Goal: Task Accomplishment & Management: Manage account settings

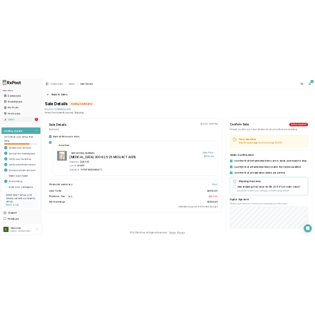
scroll to position [114, 0]
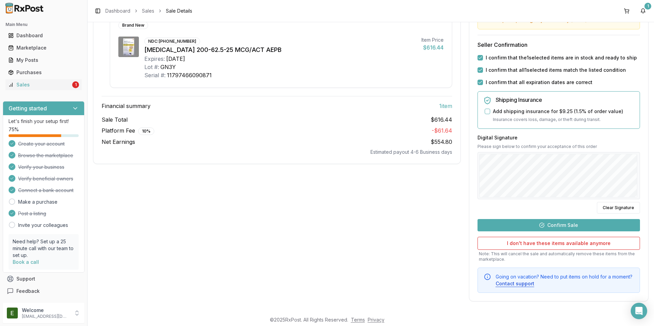
click at [497, 316] on footer "© 2025 RxPost. All Rights Reserved. Terms Privacy" at bounding box center [327, 320] width 654 height 12
click at [652, 319] on footer "© 2025 RxPost. All Rights Reserved. Terms Privacy" at bounding box center [327, 320] width 654 height 12
click at [653, 319] on html "Main Menu Dashboard Marketplace My Posts Purchases Sales 1 Getting started Let'…" at bounding box center [327, 163] width 654 height 326
click at [652, 318] on footer "© 2025 RxPost. All Rights Reserved. Terms Privacy" at bounding box center [327, 320] width 654 height 12
click at [648, 320] on footer "© 2025 RxPost. All Rights Reserved. Terms Privacy" at bounding box center [327, 320] width 654 height 12
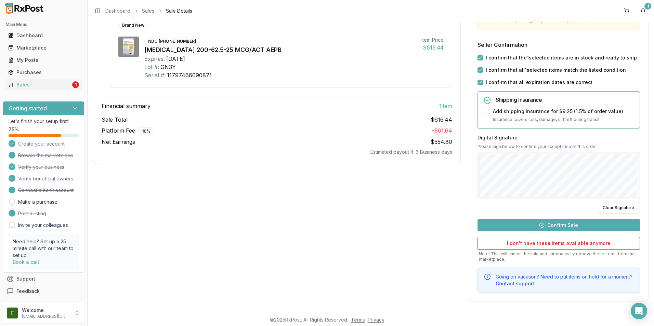
click at [653, 317] on html "Main Menu Dashboard Marketplace My Posts Purchases Sales 1 Getting started Let'…" at bounding box center [327, 163] width 654 height 326
click at [653, 320] on footer "© 2025 RxPost. All Rights Reserved. Terms Privacy" at bounding box center [327, 320] width 654 height 12
click at [652, 317] on footer "© 2025 RxPost. All Rights Reserved. Terms Privacy" at bounding box center [327, 320] width 654 height 12
click at [653, 319] on html "Main Menu Dashboard Marketplace My Posts Purchases Sales 1 Getting started Let'…" at bounding box center [327, 163] width 654 height 326
click at [652, 319] on footer "© 2025 RxPost. All Rights Reserved. Terms Privacy" at bounding box center [327, 320] width 654 height 12
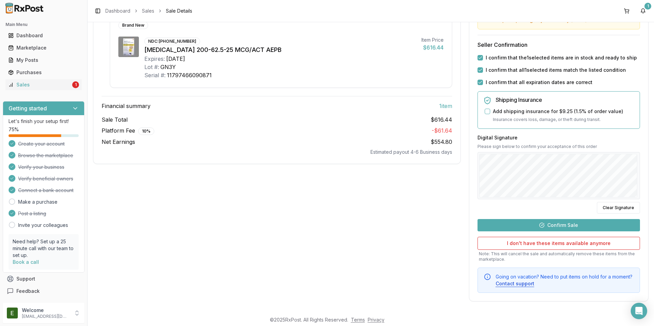
click at [648, 317] on footer "© 2025 RxPost. All Rights Reserved. Terms Privacy" at bounding box center [327, 320] width 654 height 12
click at [652, 316] on footer "© 2025 RxPost. All Rights Reserved. Terms Privacy" at bounding box center [327, 320] width 654 height 12
click at [651, 319] on footer "© 2025 RxPost. All Rights Reserved. Terms Privacy" at bounding box center [327, 320] width 654 height 12
click at [652, 316] on footer "© 2025 RxPost. All Rights Reserved. Terms Privacy" at bounding box center [327, 320] width 654 height 12
click at [653, 318] on footer "© 2025 RxPost. All Rights Reserved. Terms Privacy" at bounding box center [327, 320] width 654 height 12
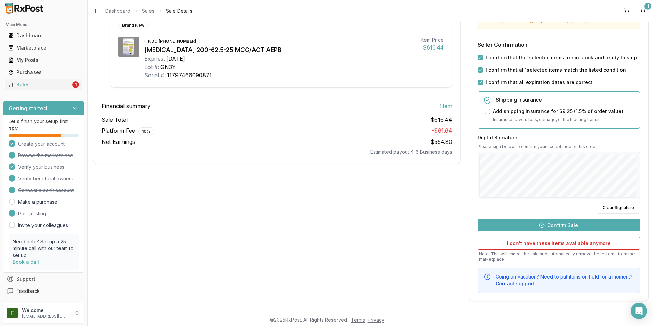
click at [650, 318] on footer "© 2025 RxPost. All Rights Reserved. Terms Privacy" at bounding box center [327, 320] width 654 height 12
click at [652, 321] on footer "© 2025 RxPost. All Rights Reserved. Terms Privacy" at bounding box center [327, 320] width 654 height 12
click at [652, 318] on footer "© 2025 RxPost. All Rights Reserved. Terms Privacy" at bounding box center [327, 320] width 654 height 12
click at [652, 317] on footer "© 2025 RxPost. All Rights Reserved. Terms Privacy" at bounding box center [327, 320] width 654 height 12
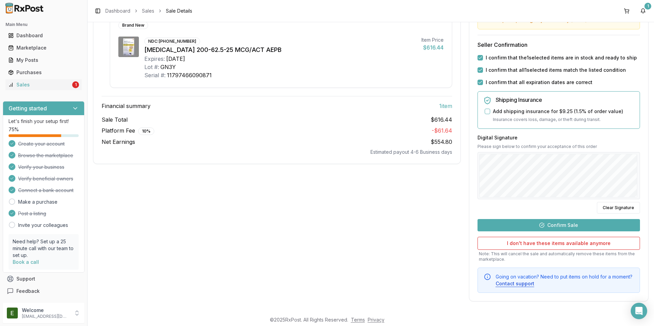
click at [653, 319] on footer "© 2025 RxPost. All Rights Reserved. Terms Privacy" at bounding box center [327, 320] width 654 height 12
click at [653, 321] on footer "© 2025 RxPost. All Rights Reserved. Terms Privacy" at bounding box center [327, 320] width 654 height 12
click at [652, 323] on footer "© 2025 RxPost. All Rights Reserved. Terms Privacy" at bounding box center [327, 320] width 654 height 12
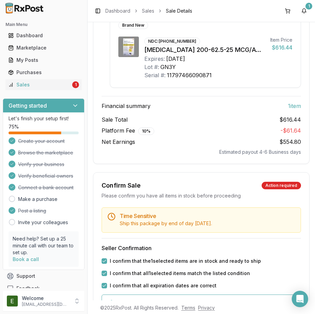
scroll to position [323, 0]
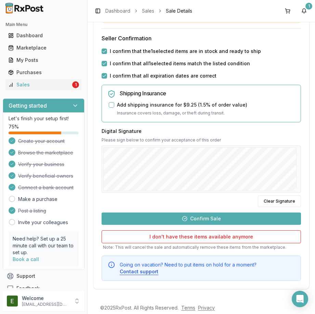
click at [311, 309] on footer "© 2025 RxPost. All Rights Reserved. Terms Privacy" at bounding box center [157, 308] width 315 height 12
click at [309, 309] on footer "© 2025 RxPost. All Rights Reserved. Terms Privacy" at bounding box center [157, 308] width 315 height 12
click at [213, 221] on button "Confirm Sale" at bounding box center [201, 219] width 199 height 12
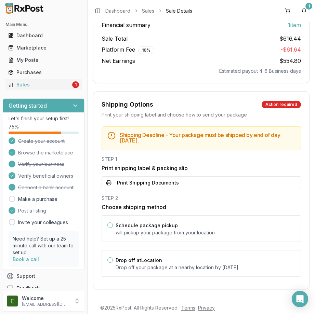
scroll to position [182, 0]
click at [119, 266] on p "Drop off your package at a nearby location by [DATE] ." at bounding box center [205, 267] width 179 height 7
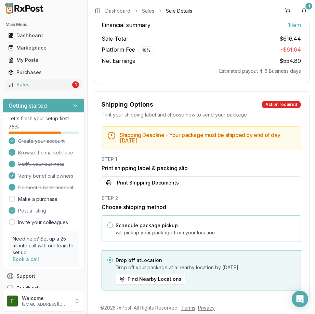
click at [189, 232] on p "will pickup your package from your location" at bounding box center [205, 232] width 179 height 7
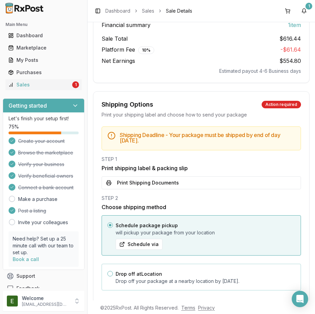
click at [211, 275] on div "Drop off at Location Drop off your package at a nearby location by [DATE] ." at bounding box center [205, 277] width 179 height 15
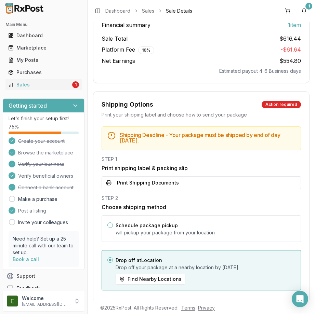
click at [314, 308] on footer "© 2025 RxPost. All Rights Reserved. Terms Privacy" at bounding box center [157, 308] width 315 height 12
click at [314, 304] on footer "© 2025 RxPost. All Rights Reserved. Terms Privacy" at bounding box center [157, 308] width 315 height 12
click at [313, 302] on footer "© 2025 RxPost. All Rights Reserved. Terms Privacy" at bounding box center [157, 308] width 315 height 12
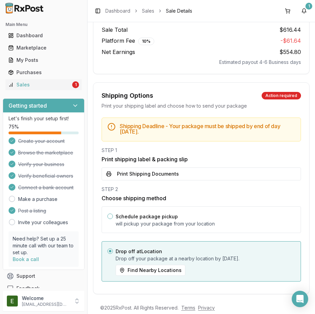
scroll to position [196, 0]
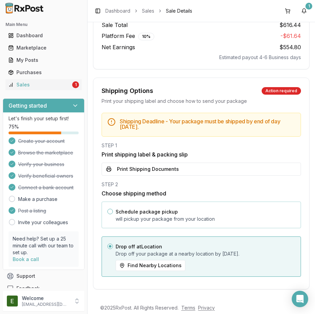
click at [199, 222] on p "will pickup your package from your location" at bounding box center [205, 219] width 179 height 7
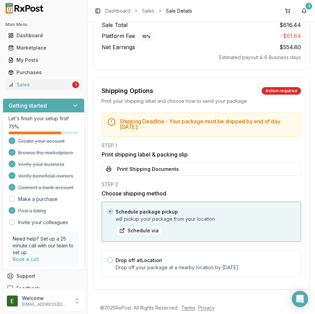
click at [144, 231] on button "Schedule via" at bounding box center [139, 230] width 47 height 11
click at [150, 233] on button "Schedule via" at bounding box center [139, 230] width 47 height 11
click at [134, 233] on button "Schedule via" at bounding box center [139, 230] width 47 height 11
click at [152, 235] on button "Schedule via" at bounding box center [139, 230] width 47 height 11
click at [143, 229] on button "Schedule via" at bounding box center [139, 230] width 47 height 11
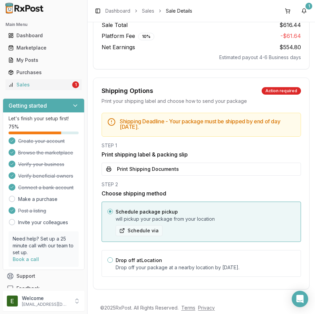
click at [122, 231] on button "Schedule via" at bounding box center [139, 230] width 47 height 11
click at [120, 232] on button "Schedule via" at bounding box center [139, 230] width 47 height 11
click at [136, 231] on button "Schedule via" at bounding box center [139, 230] width 47 height 11
click at [125, 229] on button "Schedule via" at bounding box center [139, 230] width 47 height 11
click at [149, 233] on button "Schedule via" at bounding box center [139, 230] width 47 height 11
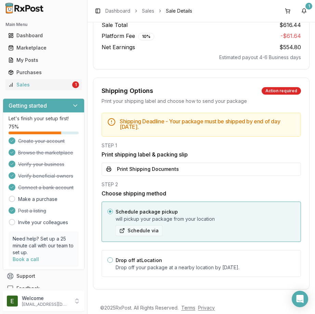
click at [152, 230] on button "Schedule via" at bounding box center [139, 230] width 47 height 11
click at [146, 230] on button "Schedule via" at bounding box center [139, 230] width 47 height 11
click at [110, 263] on div "Drop off at Location Drop off your package at a nearby location by [DATE] ." at bounding box center [201, 263] width 199 height 27
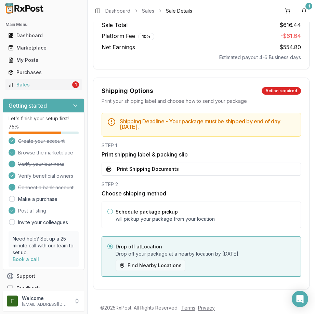
click at [164, 263] on button "Find Nearby Locations" at bounding box center [151, 265] width 70 height 11
click at [162, 265] on button "Find Nearby Locations" at bounding box center [151, 265] width 70 height 11
click at [141, 267] on button "Find Nearby Locations" at bounding box center [151, 265] width 70 height 11
click at [158, 267] on button "Find Nearby Locations" at bounding box center [151, 265] width 70 height 11
click at [142, 266] on button "Find Nearby Locations" at bounding box center [151, 265] width 70 height 11
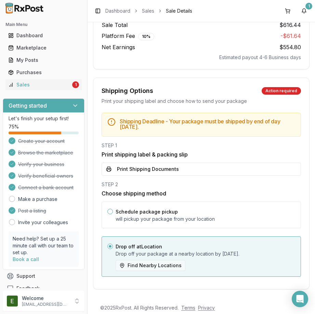
click at [167, 268] on button "Find Nearby Locations" at bounding box center [151, 265] width 70 height 11
click at [147, 253] on p "Drop off your package at a nearby location by [DATE] ." at bounding box center [205, 254] width 179 height 7
click at [157, 267] on button "Find Nearby Locations" at bounding box center [151, 265] width 70 height 11
